Goal: Transaction & Acquisition: Purchase product/service

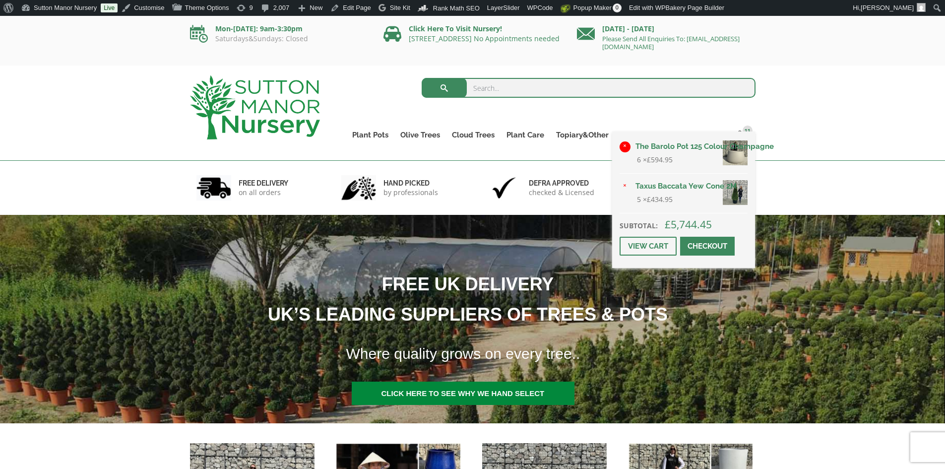
click at [628, 143] on link "×" at bounding box center [625, 146] width 11 height 11
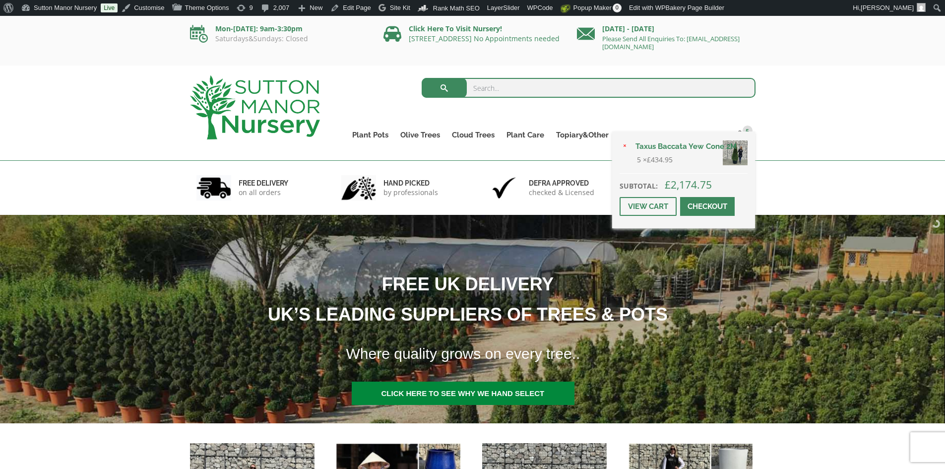
click at [706, 202] on link "Checkout" at bounding box center [707, 206] width 55 height 19
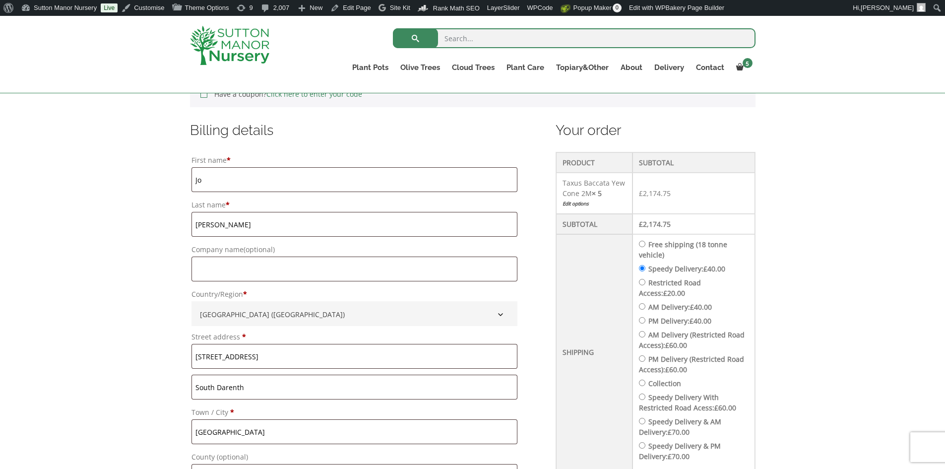
click at [646, 242] on input "Free shipping (18 tonne vehicle)" at bounding box center [642, 244] width 6 height 6
radio input "true"
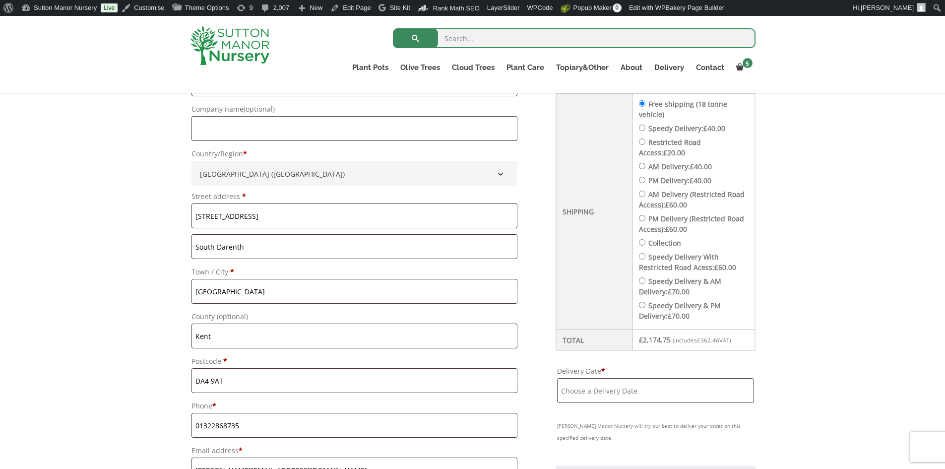
scroll to position [429, 0]
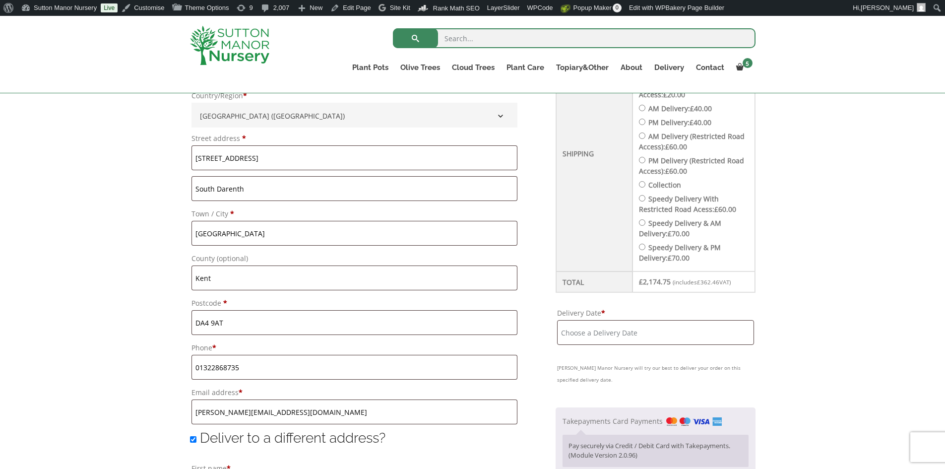
click at [633, 333] on input "Delivery Date *" at bounding box center [655, 332] width 197 height 25
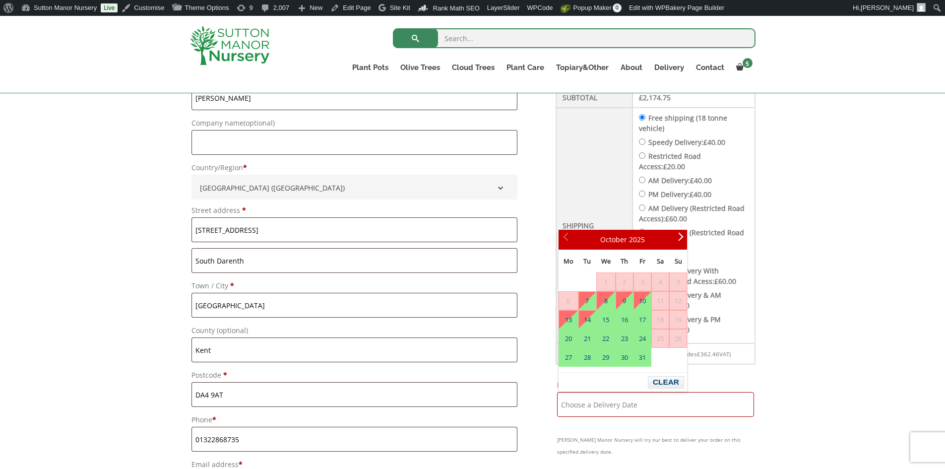
scroll to position [330, 0]
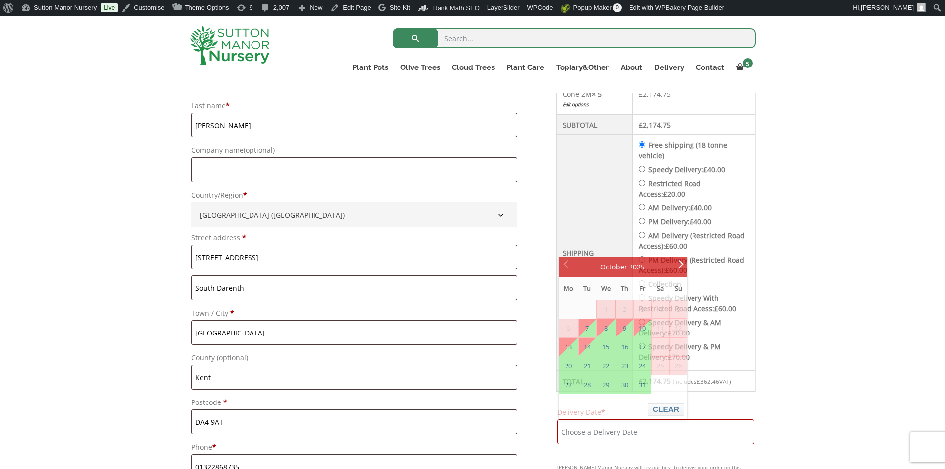
click at [645, 168] on input "Speedy Delivery: £ 40.00" at bounding box center [642, 169] width 6 height 6
radio input "true"
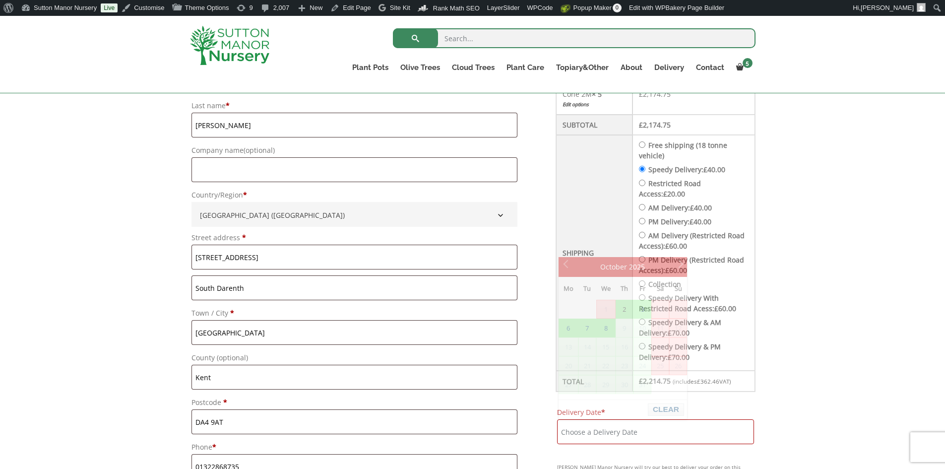
click at [691, 436] on input "Delivery Date *" at bounding box center [655, 431] width 197 height 25
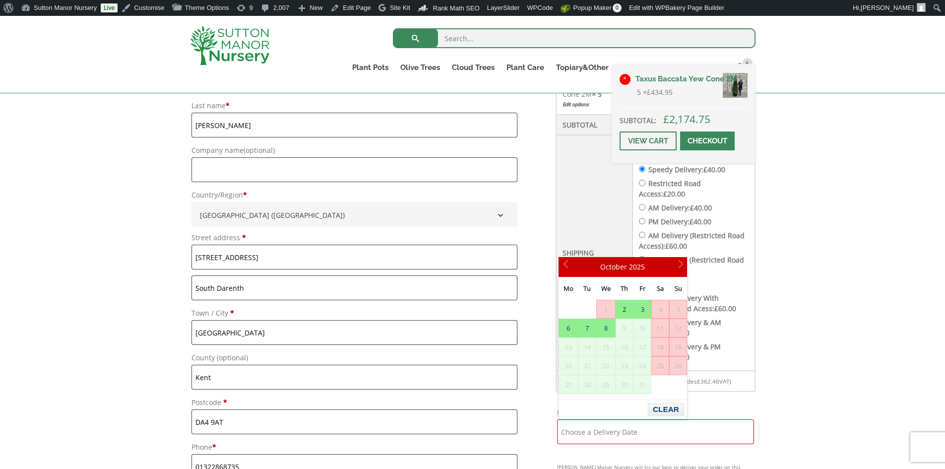
click at [626, 76] on link "×" at bounding box center [625, 79] width 11 height 11
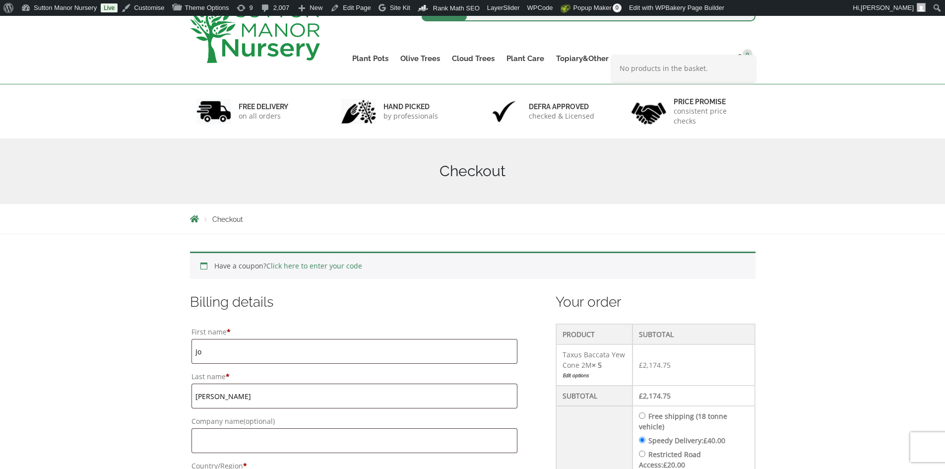
scroll to position [0, 0]
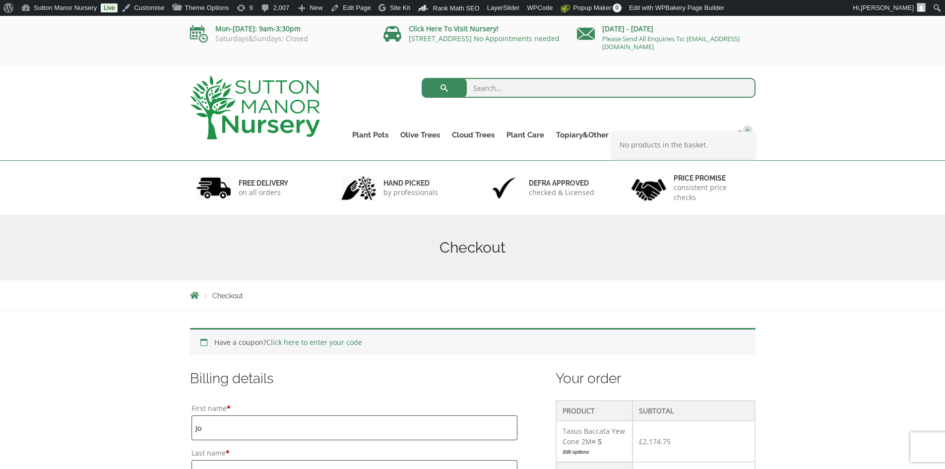
click at [249, 119] on img at bounding box center [255, 107] width 130 height 64
